Goal: Information Seeking & Learning: Learn about a topic

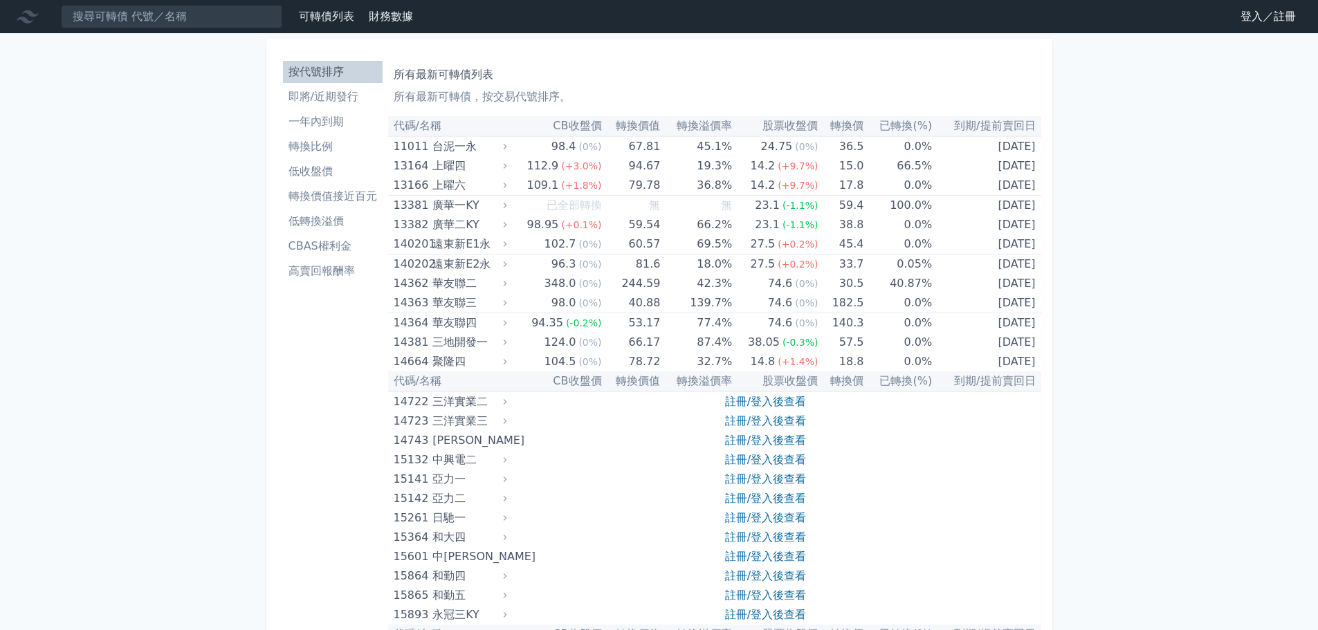
click at [1265, 21] on link "登入／註冊" at bounding box center [1267, 17] width 77 height 22
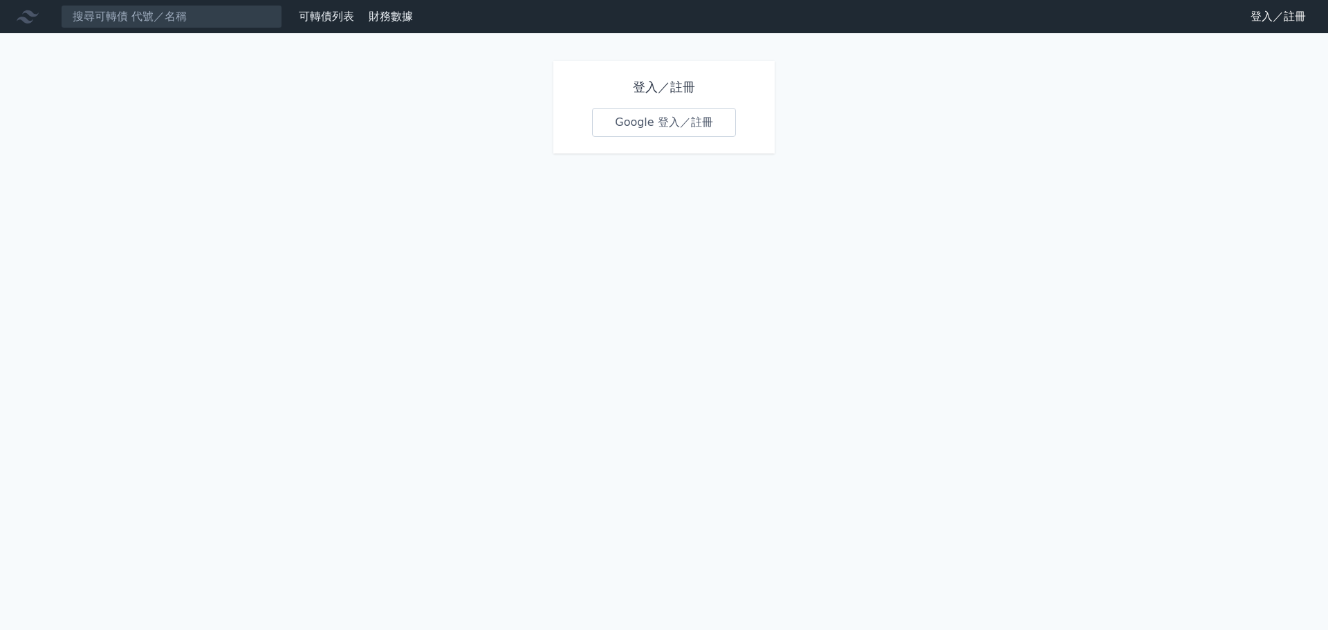
click at [689, 116] on link "Google 登入／註冊" at bounding box center [664, 122] width 144 height 29
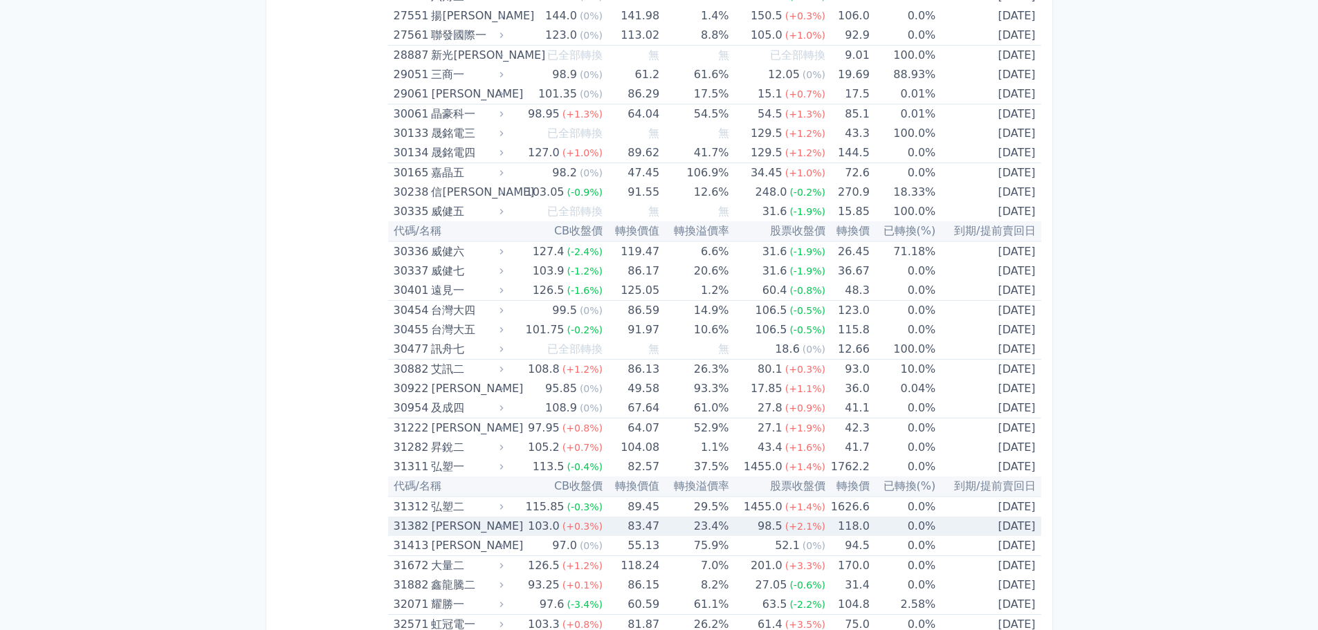
scroll to position [2006, 0]
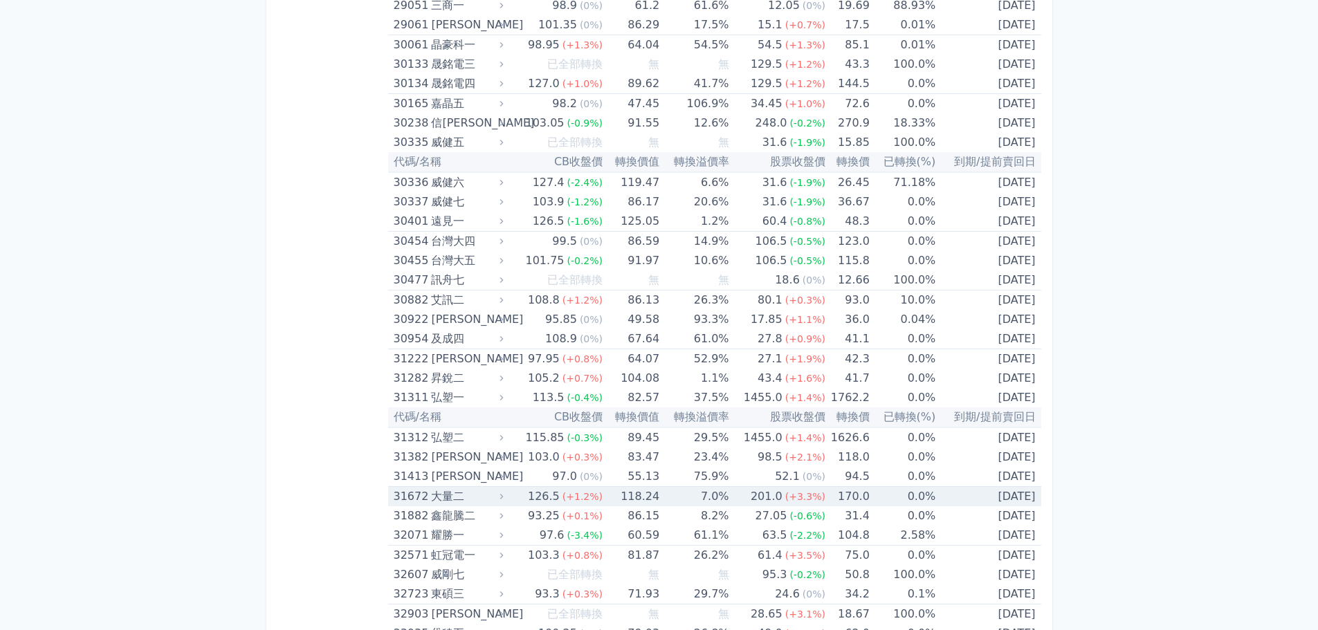
click at [412, 500] on div "31672" at bounding box center [411, 496] width 35 height 19
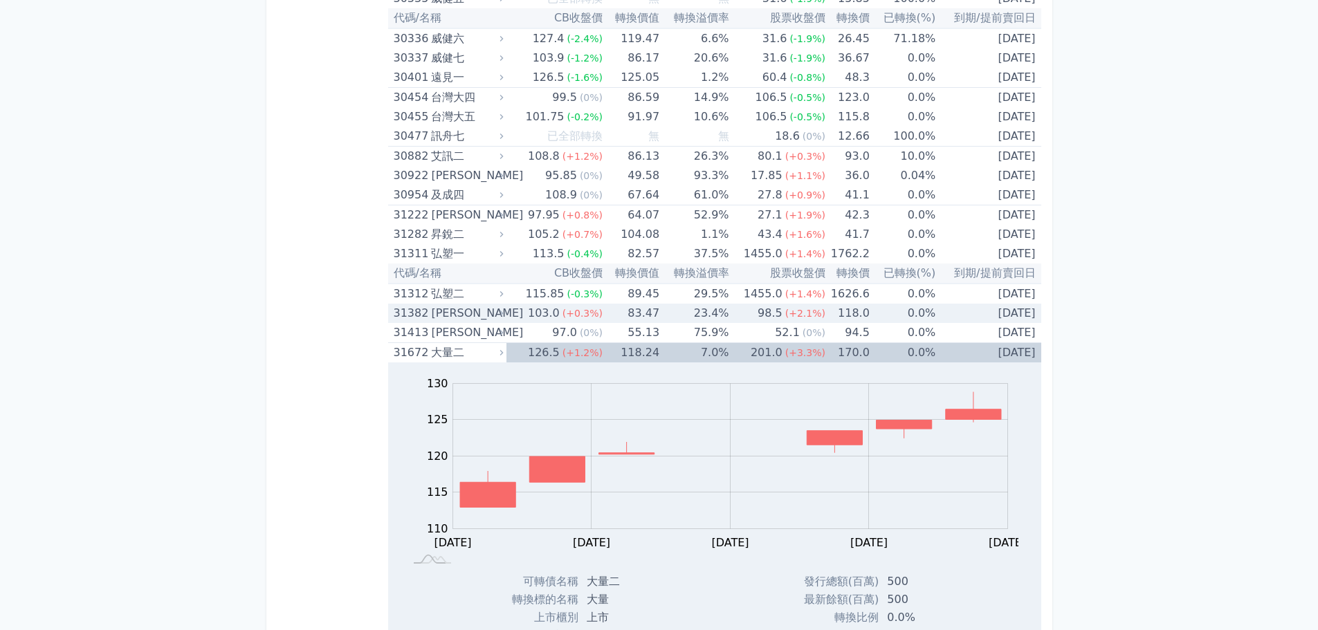
scroll to position [2214, 0]
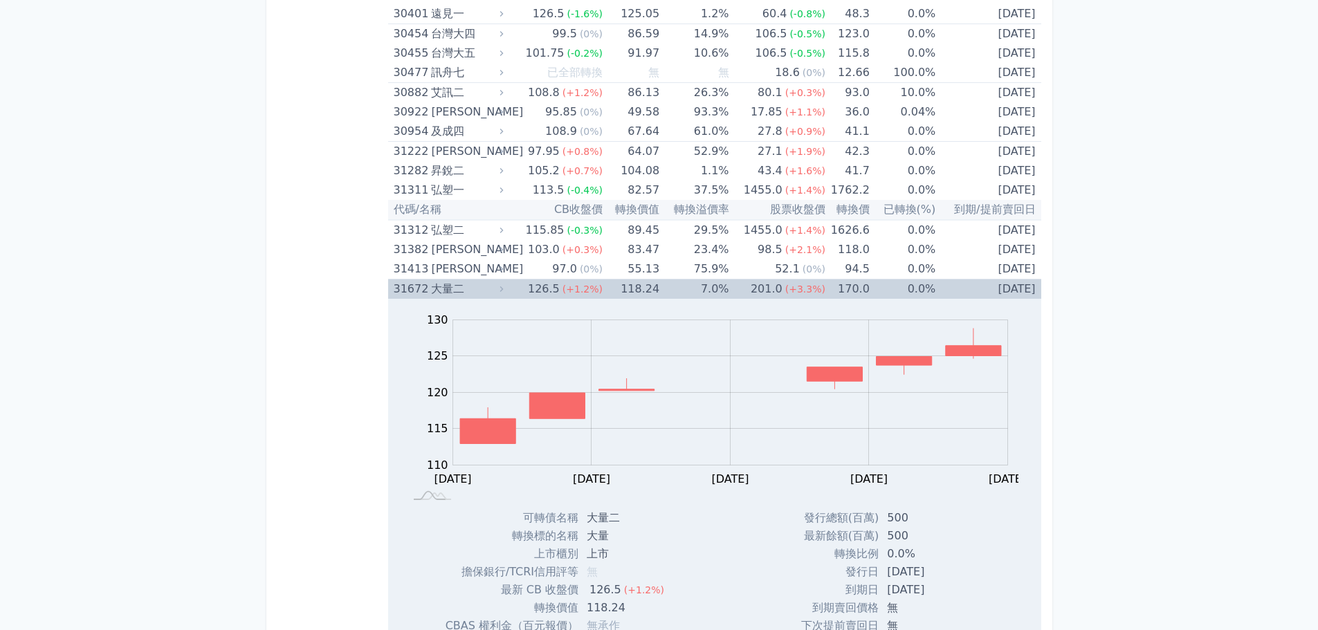
click at [411, 297] on div "31672" at bounding box center [411, 288] width 35 height 19
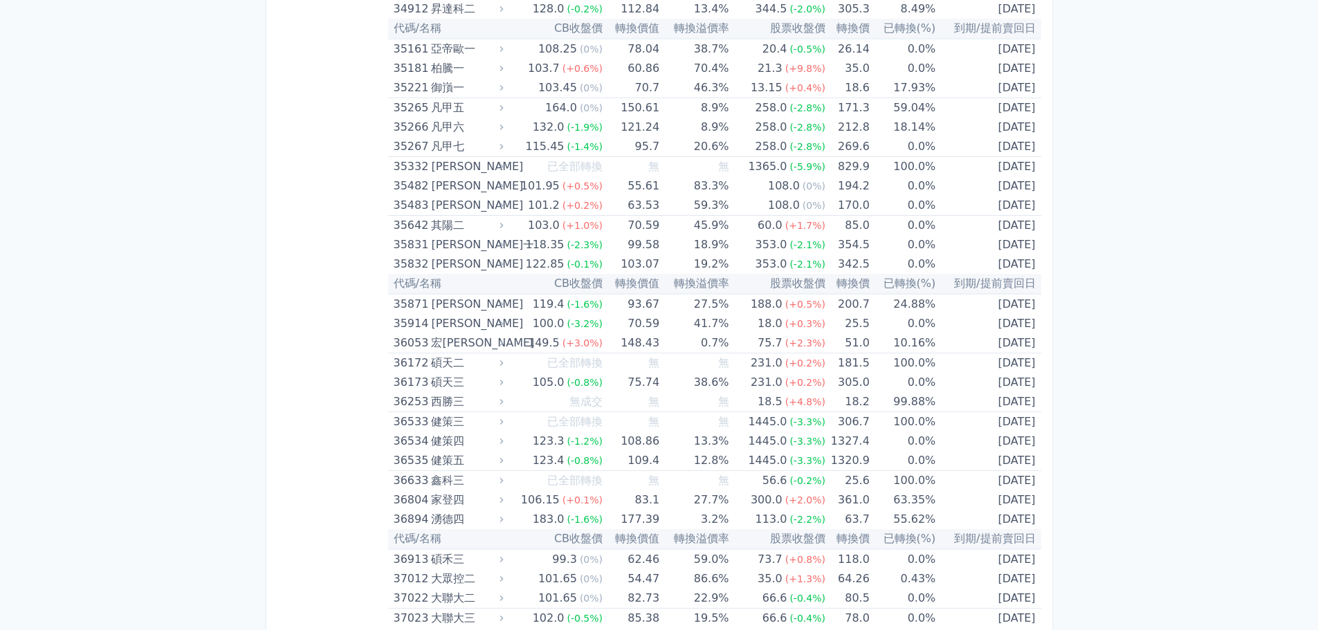
scroll to position [3182, 0]
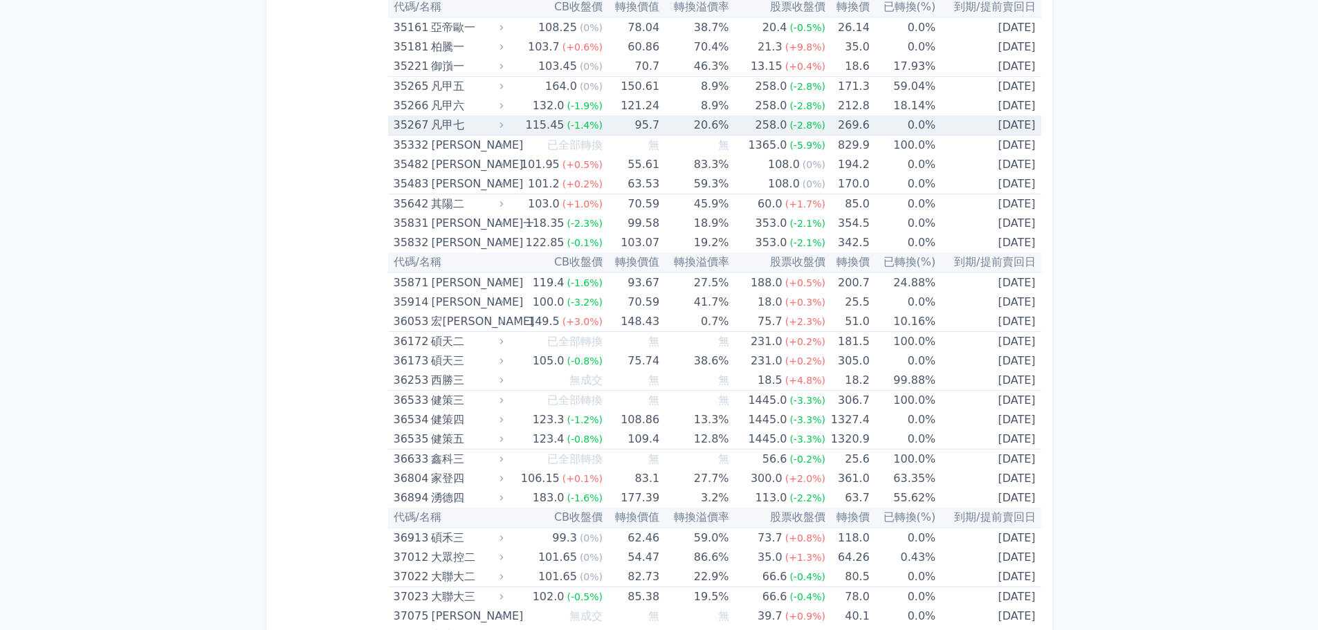
click at [612, 130] on td "95.7" at bounding box center [630, 126] width 57 height 20
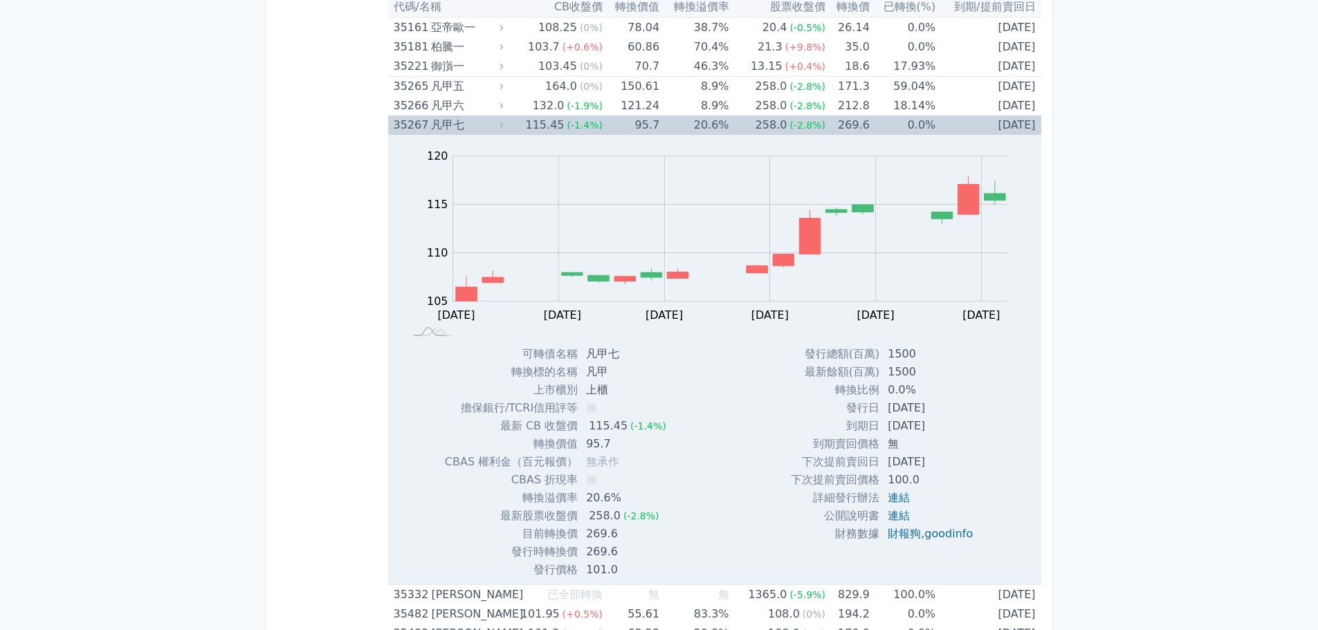
click at [404, 125] on div "35267" at bounding box center [411, 125] width 35 height 19
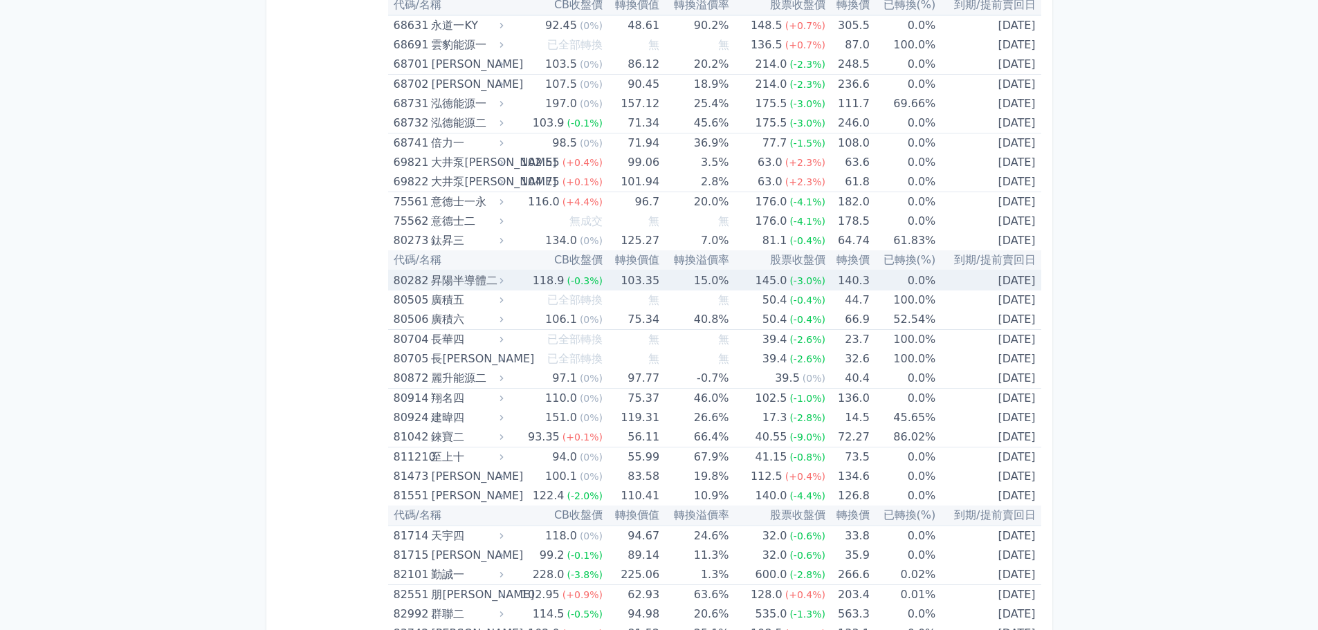
scroll to position [7263, 0]
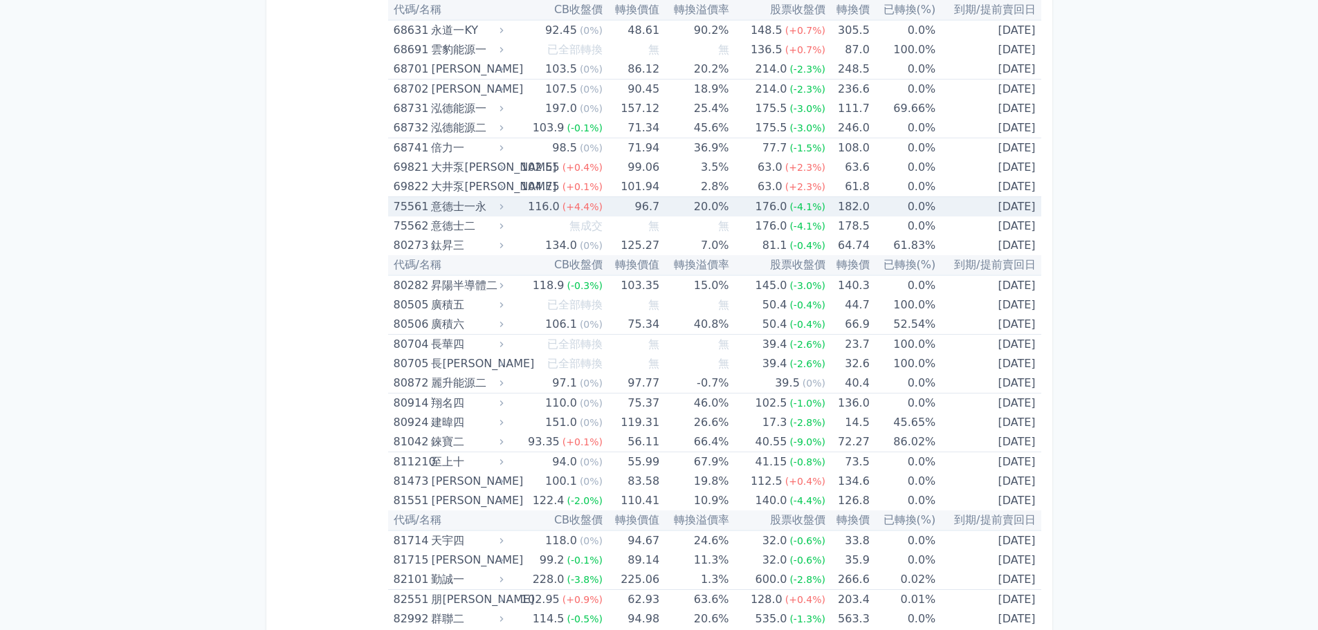
click at [481, 212] on div "意德士一永" at bounding box center [465, 206] width 69 height 19
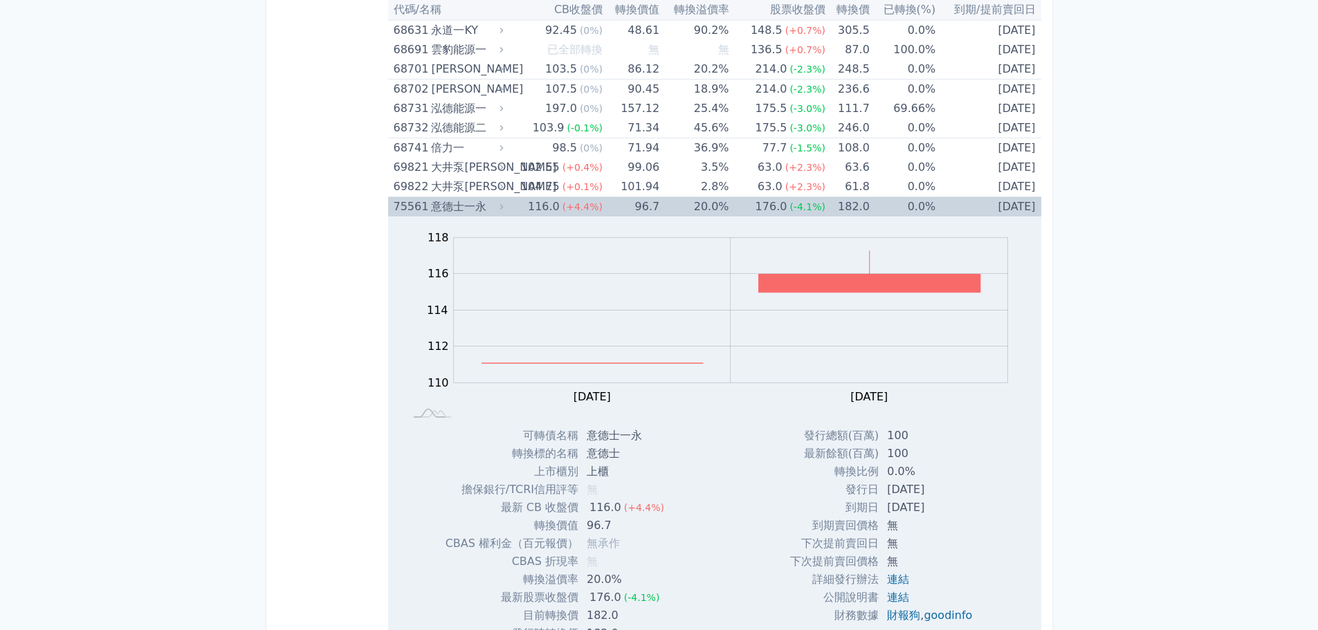
click at [420, 208] on div "75561" at bounding box center [411, 206] width 35 height 19
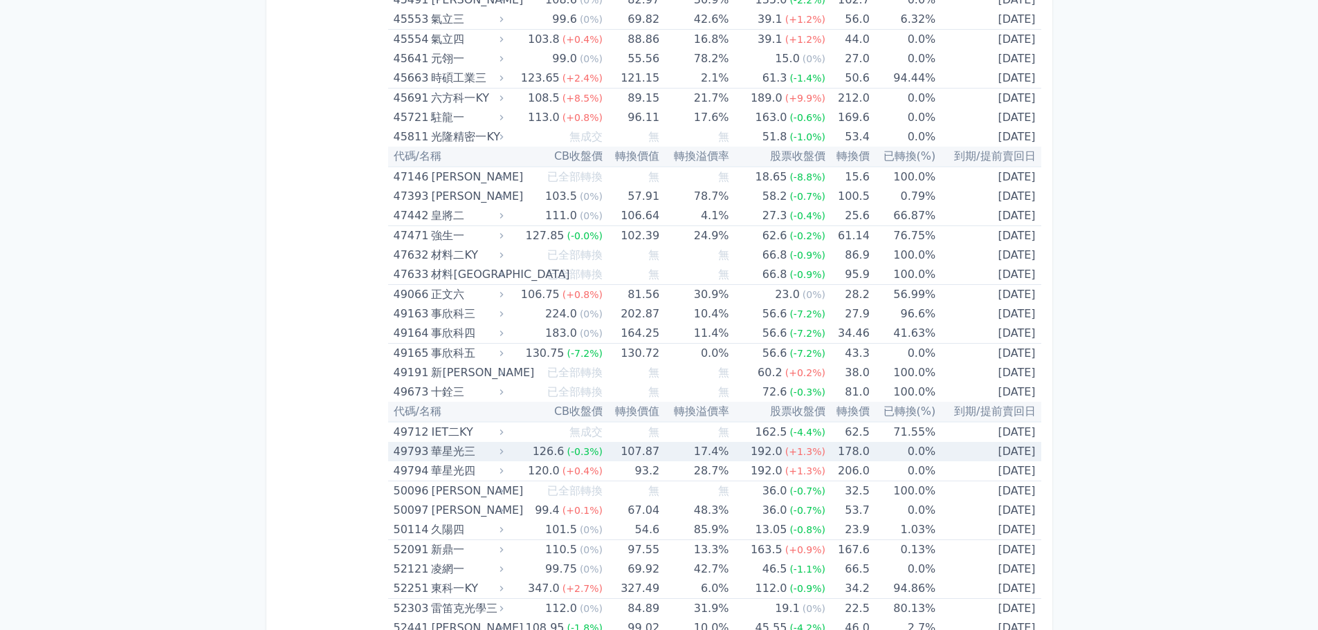
scroll to position [4219, 0]
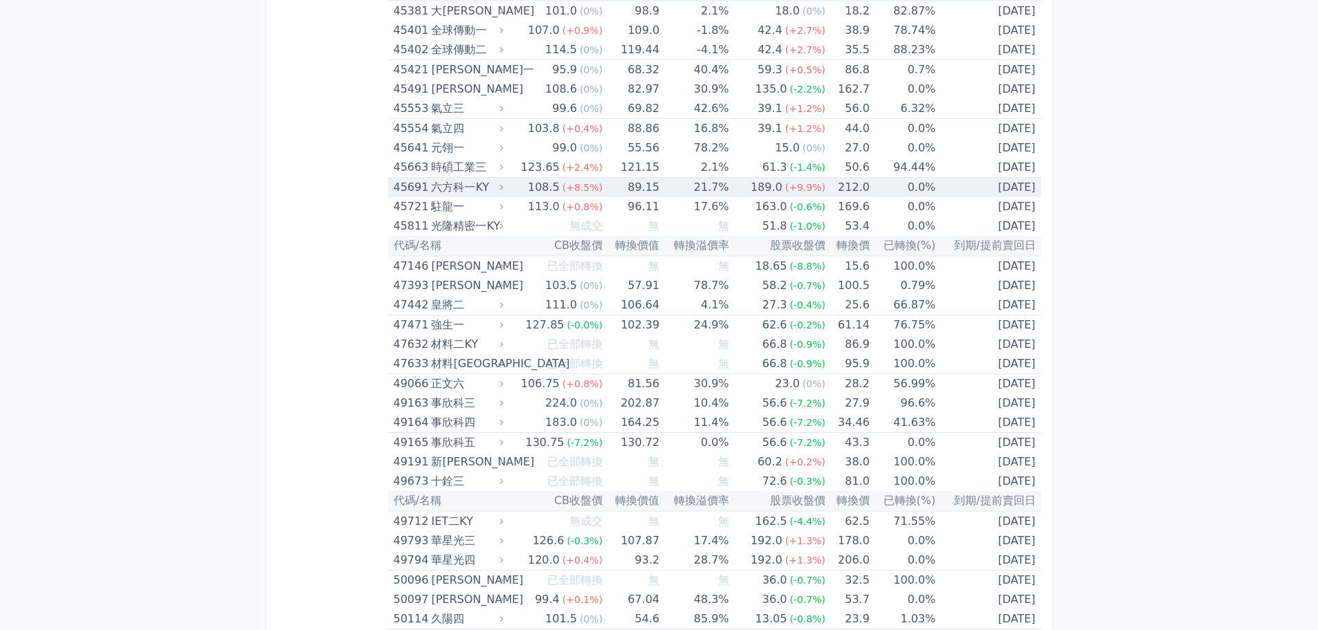
click at [423, 190] on div "45691" at bounding box center [411, 187] width 35 height 19
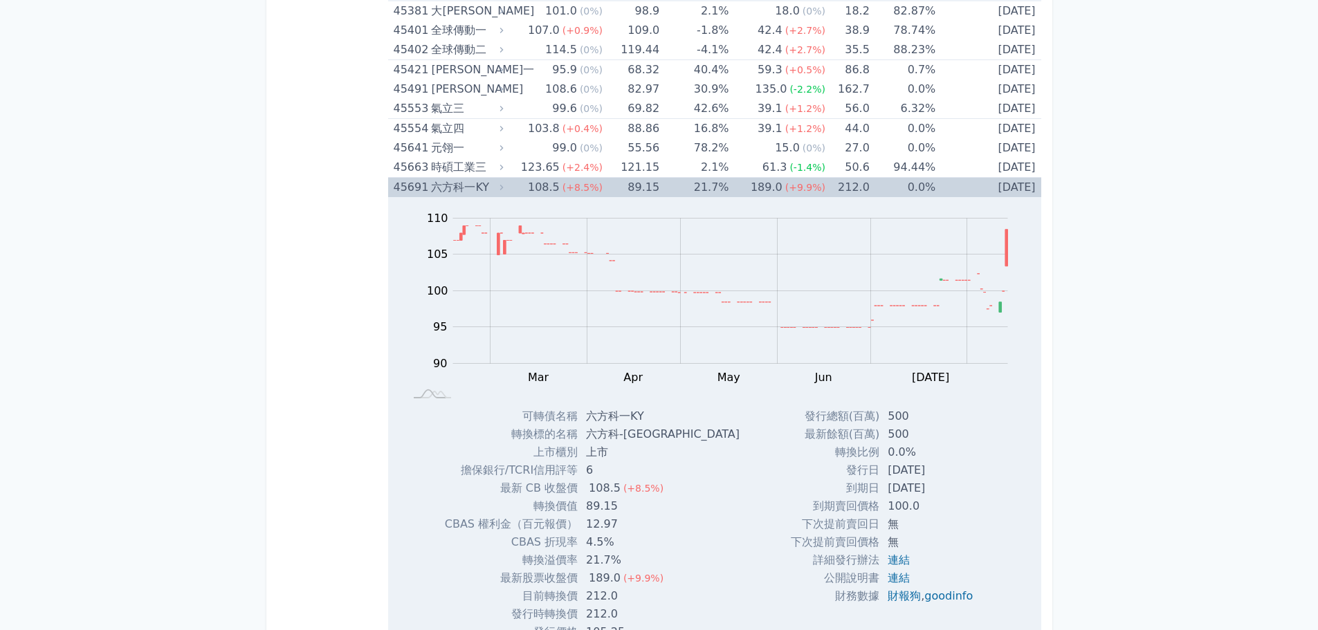
drag, startPoint x: 404, startPoint y: 189, endPoint x: 420, endPoint y: 190, distance: 16.0
click at [403, 189] on div "45691" at bounding box center [411, 187] width 35 height 19
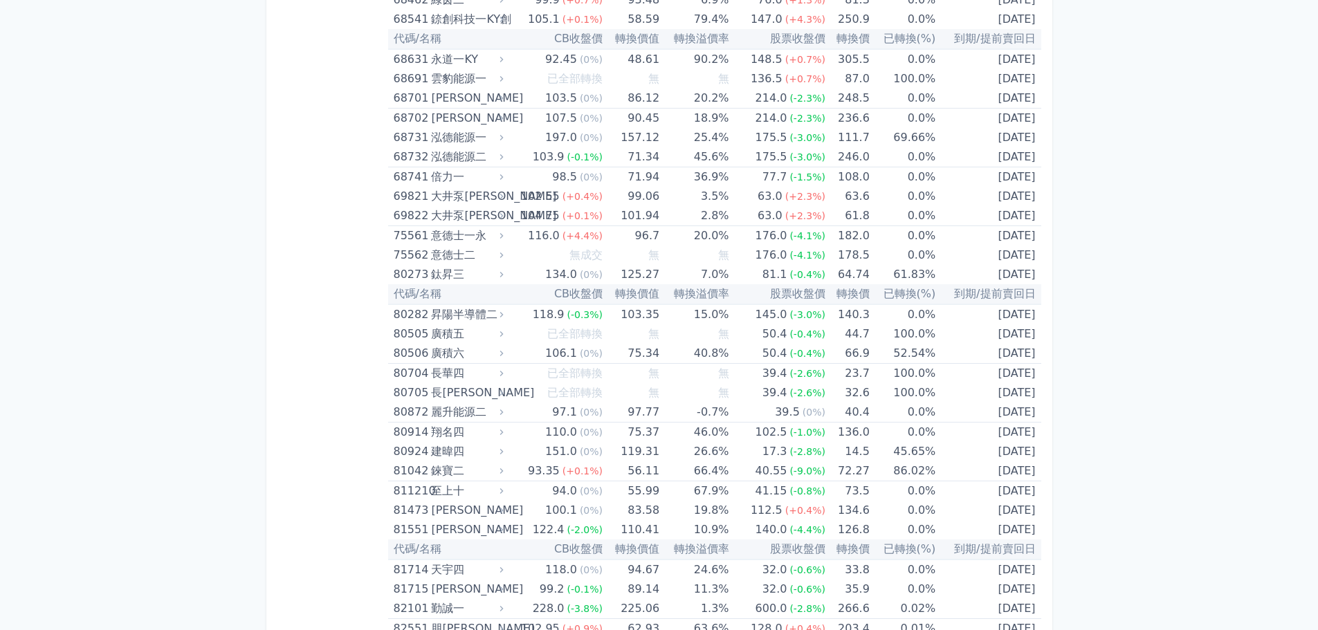
scroll to position [7401, 0]
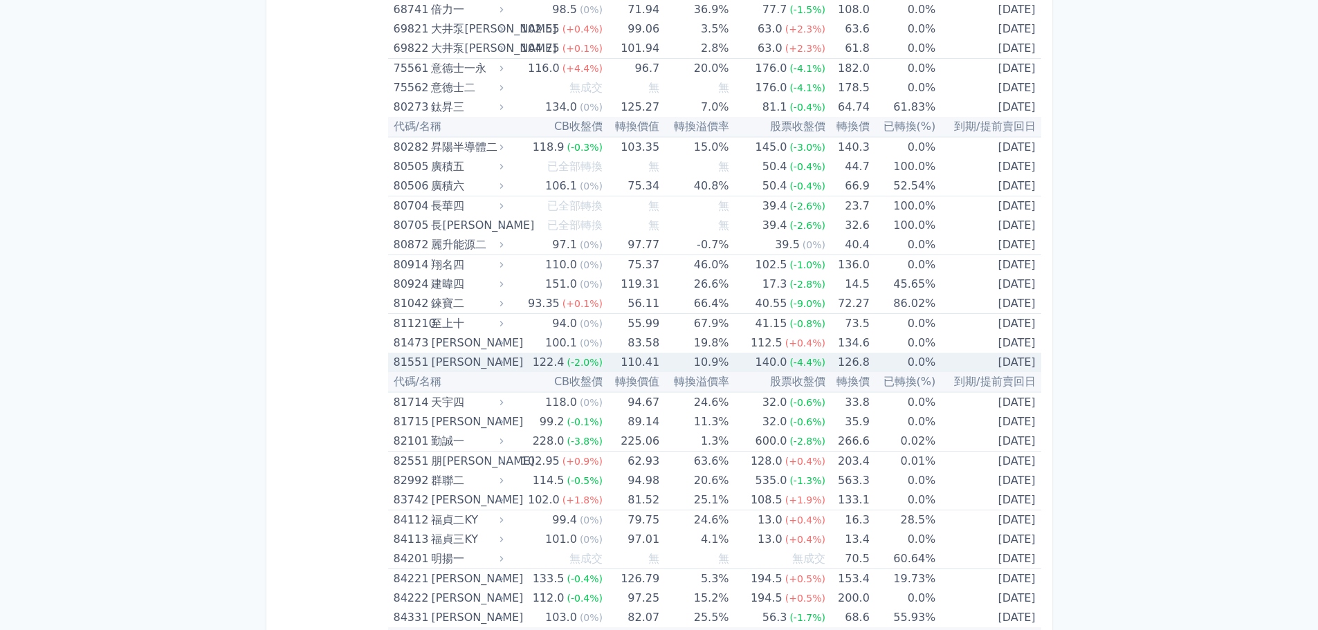
drag, startPoint x: 429, startPoint y: 367, endPoint x: 442, endPoint y: 383, distance: 20.6
click at [427, 367] on div "81551 [PERSON_NAME]" at bounding box center [446, 362] width 104 height 19
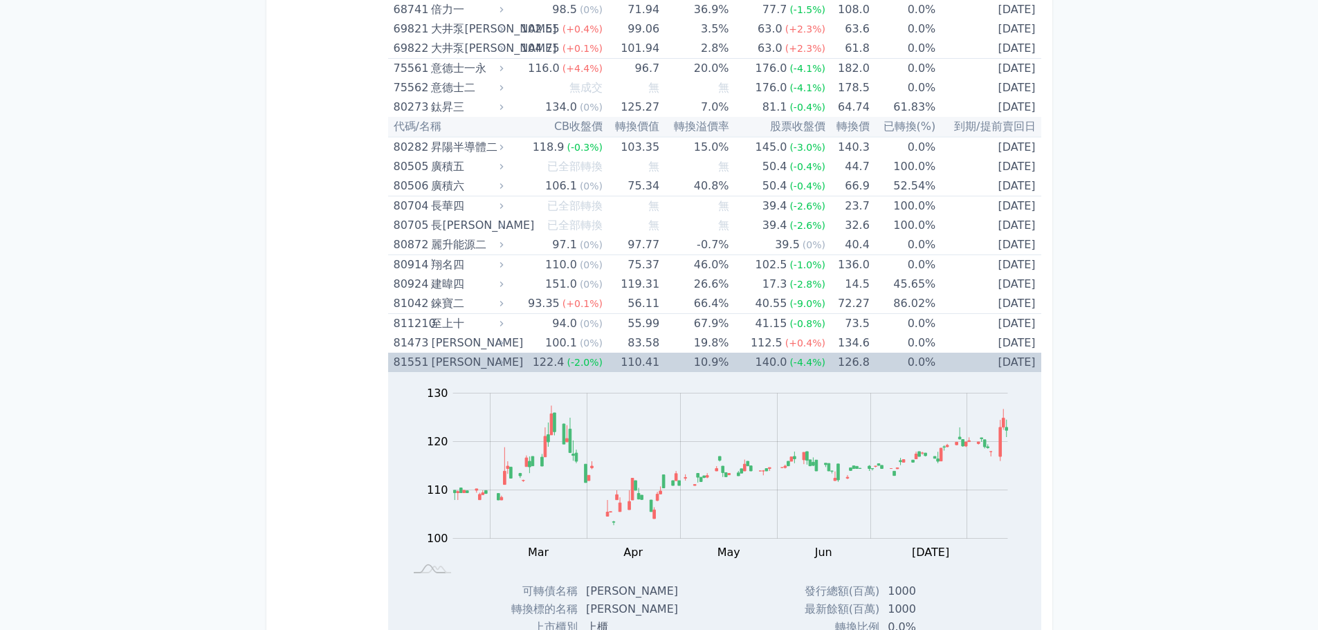
click at [399, 358] on div "81551" at bounding box center [411, 362] width 35 height 19
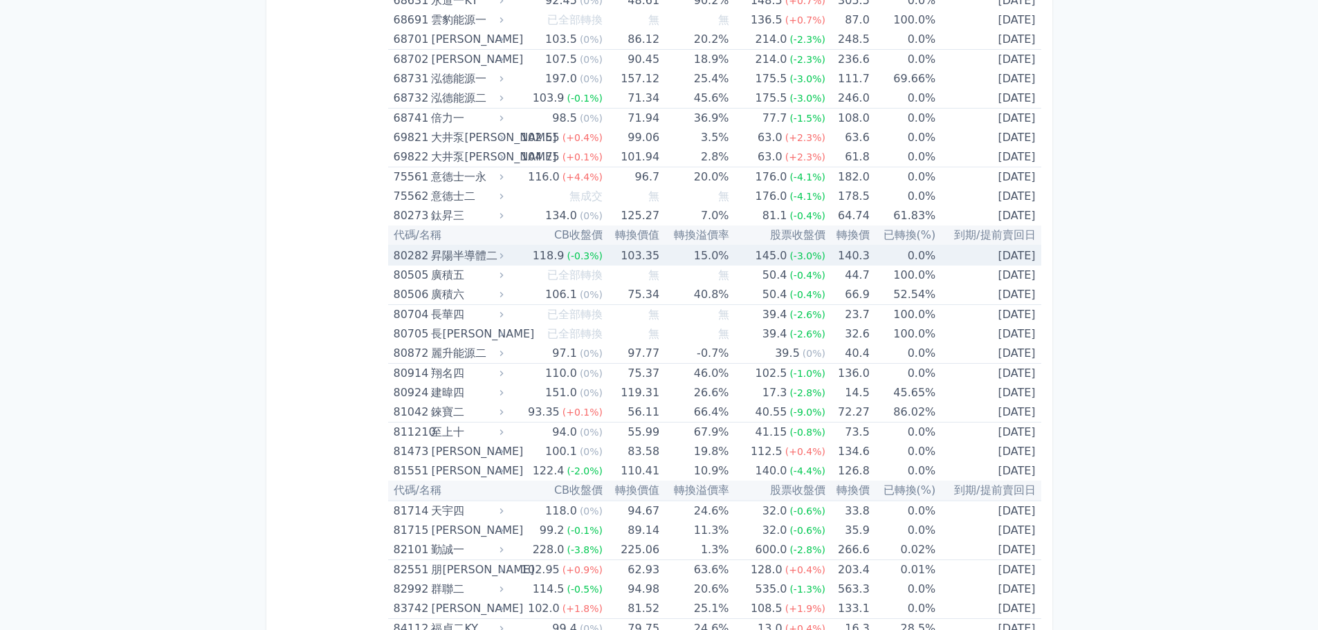
scroll to position [6986, 0]
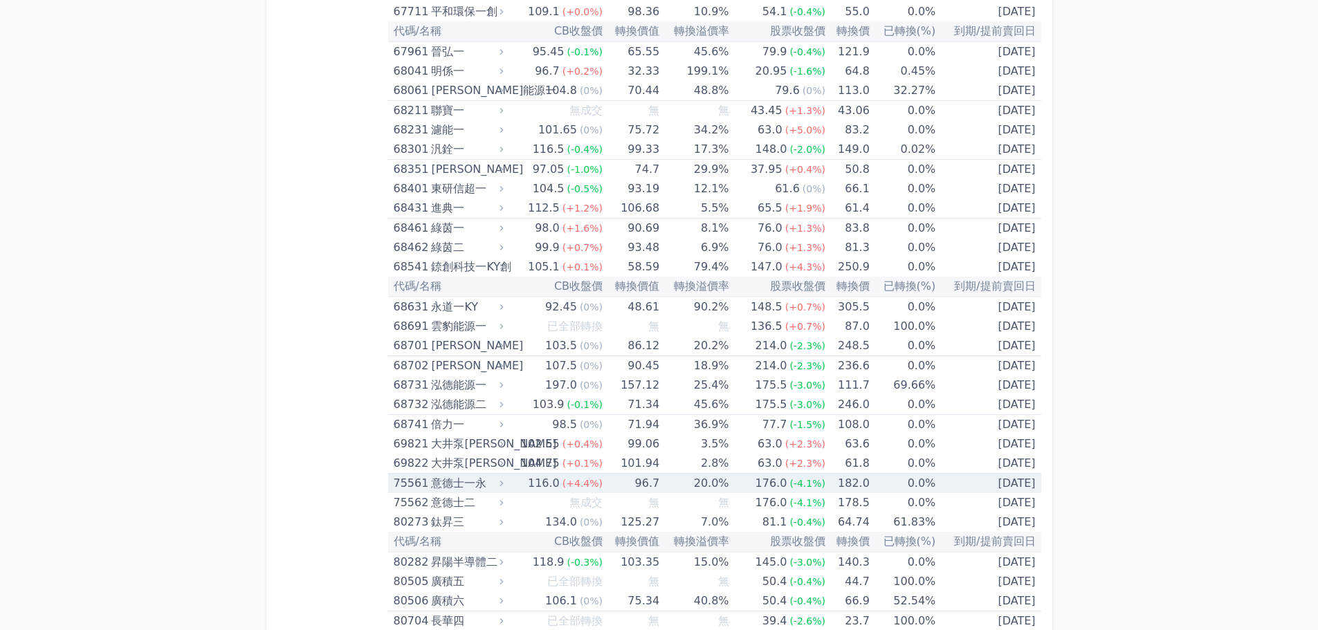
click at [407, 484] on div "75561" at bounding box center [411, 483] width 35 height 19
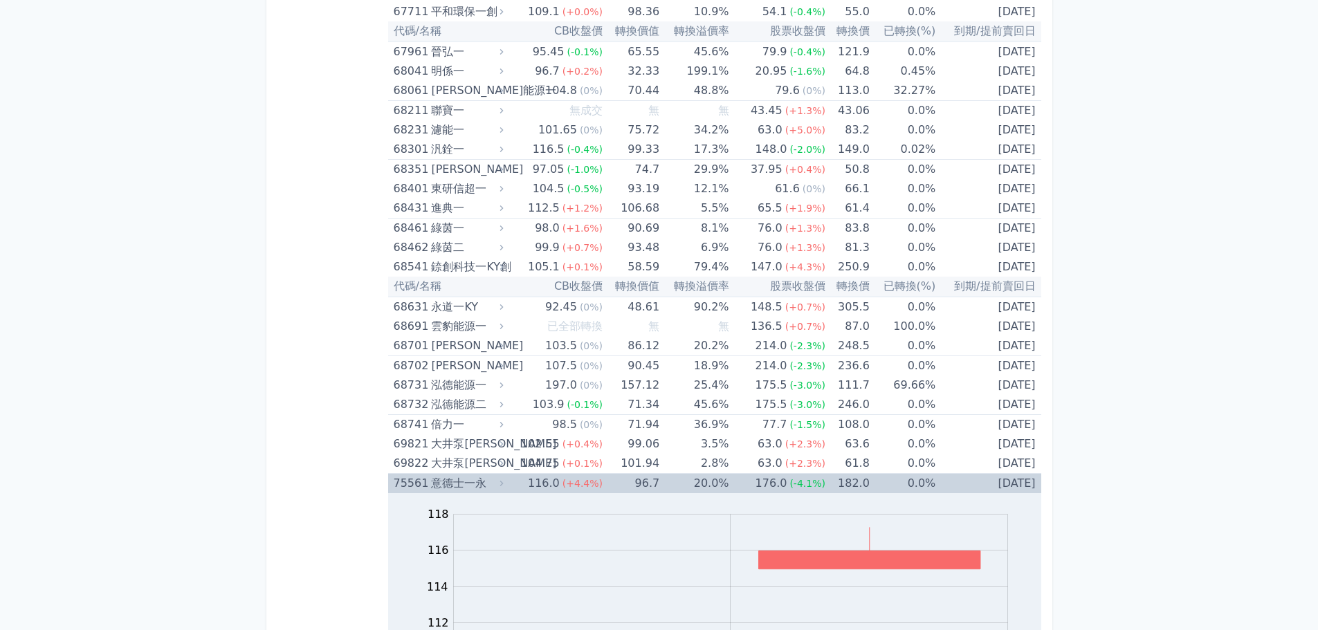
click at [407, 484] on div "75561" at bounding box center [411, 483] width 35 height 19
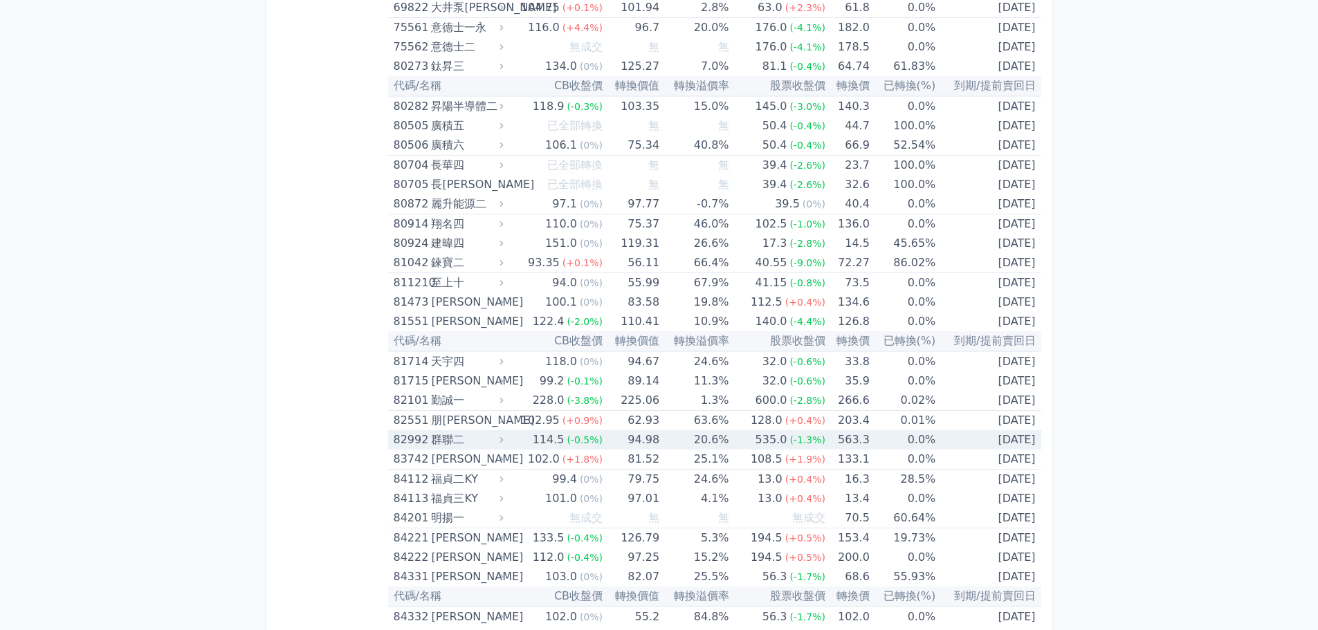
scroll to position [7609, 0]
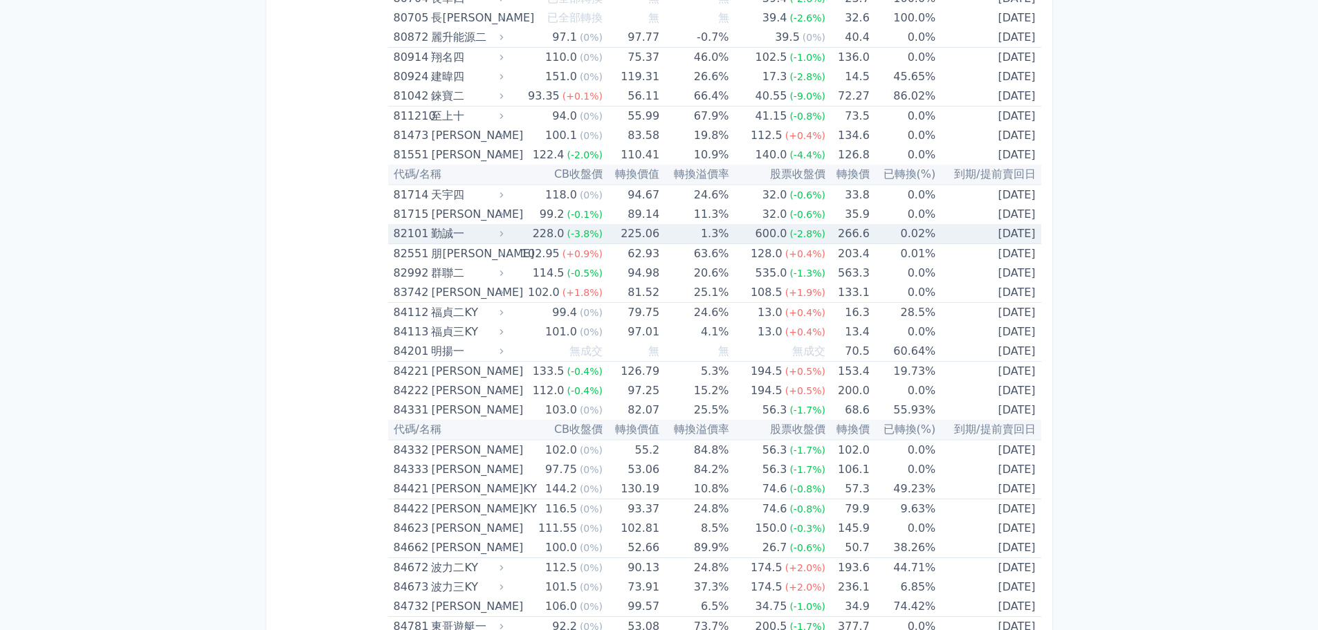
click at [404, 231] on div "82101" at bounding box center [411, 233] width 35 height 19
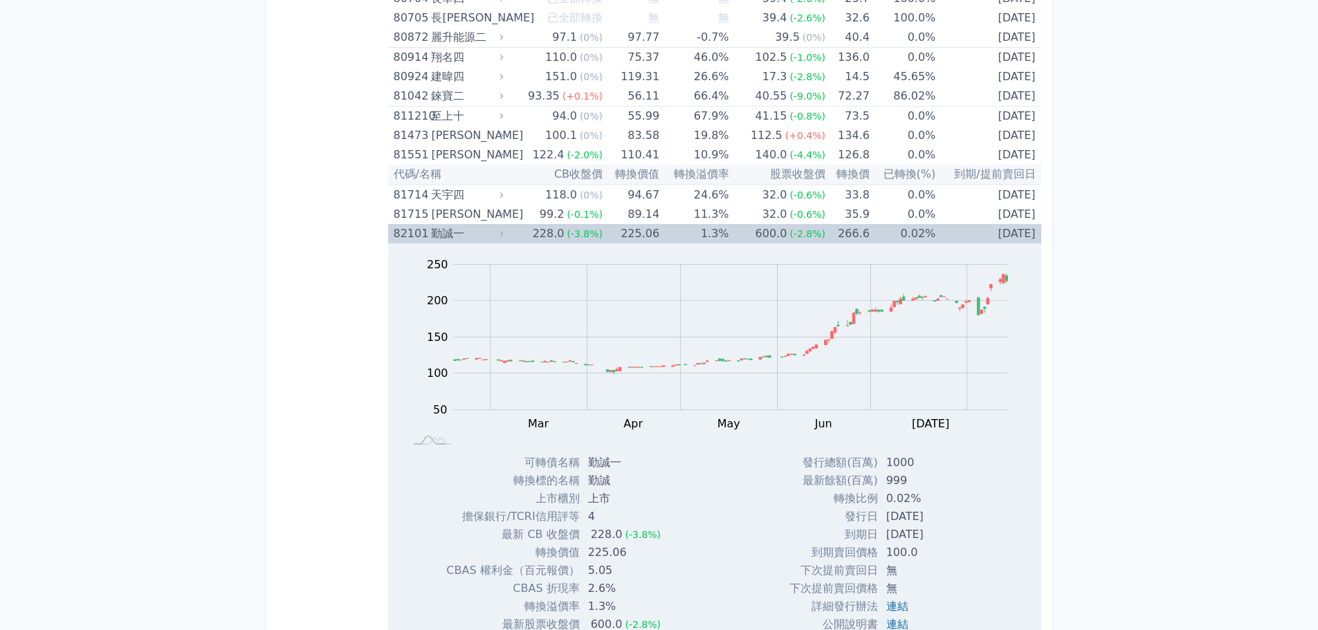
click at [404, 231] on div "82101" at bounding box center [411, 233] width 35 height 19
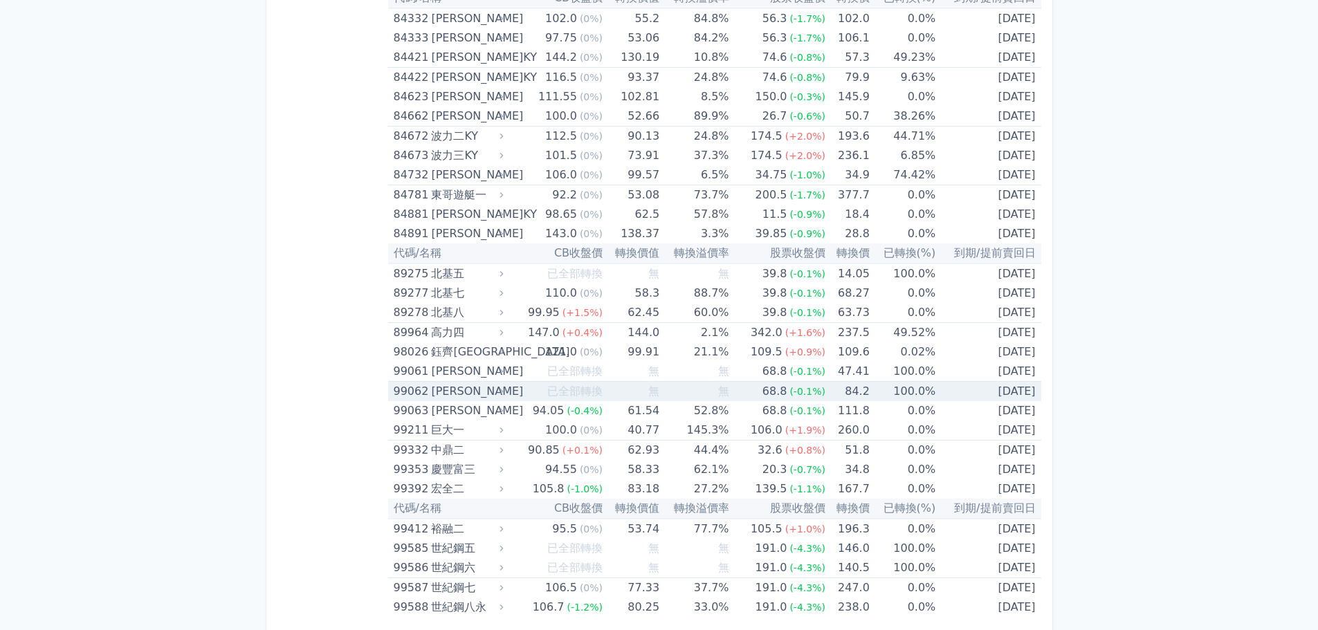
scroll to position [8050, 0]
